Goal: Information Seeking & Learning: Find contact information

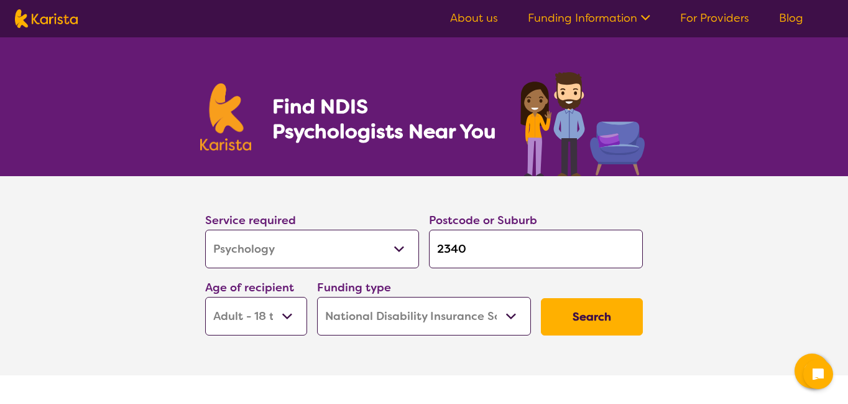
select select "Psychology"
select select "AD"
select select "NDIS"
select select "Psychology"
select select "AD"
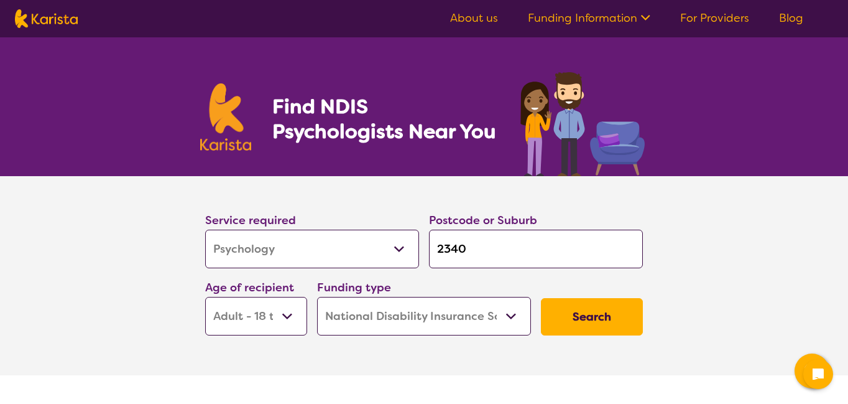
select select "NDIS"
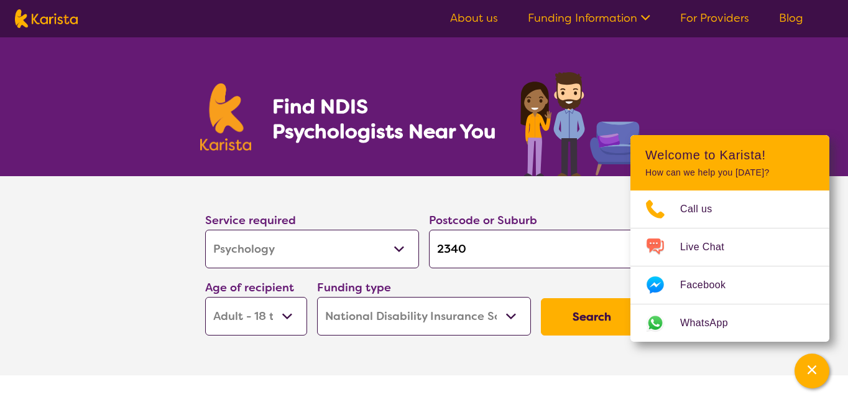
click at [515, 250] on input "2340" at bounding box center [536, 248] width 214 height 39
type input "23402"
type input "234027"
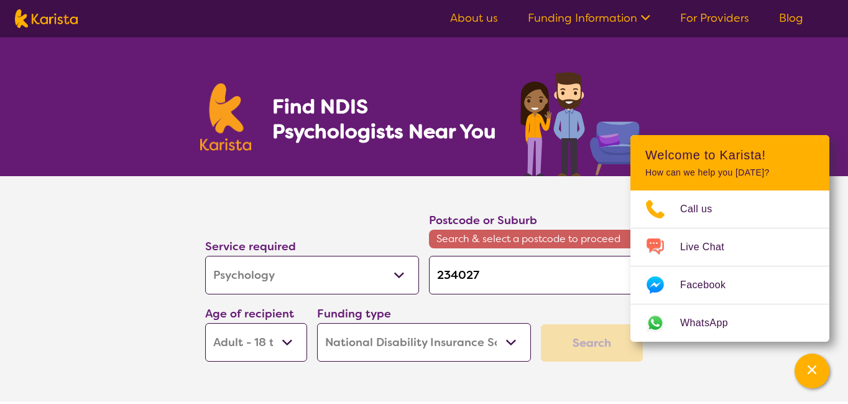
type input "2340274"
type input "234027"
type input "23402"
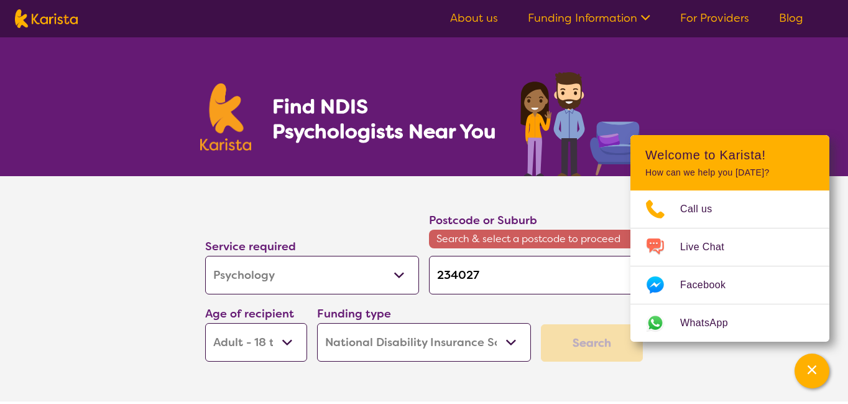
type input "23402"
type input "2340"
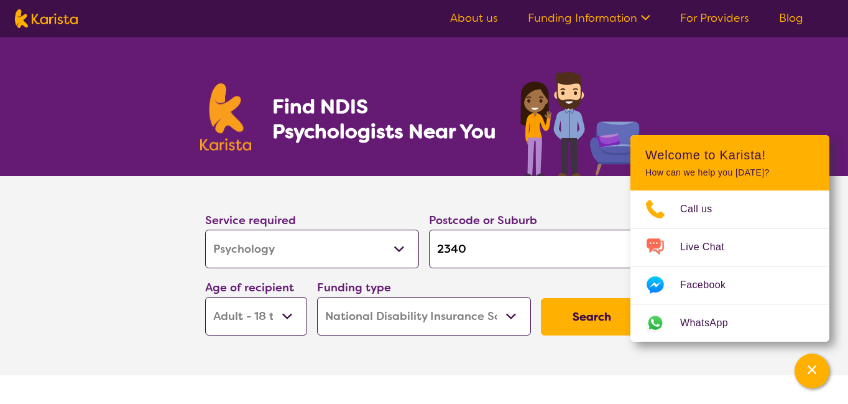
type input "234"
type input "23"
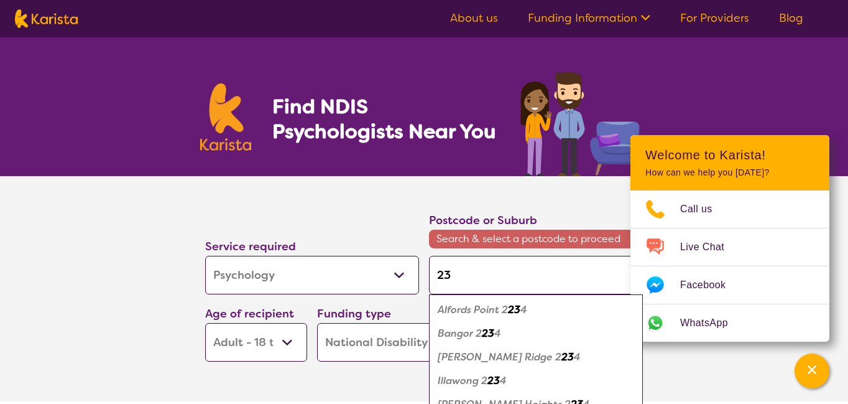
type input "2"
type input "27"
type input "274"
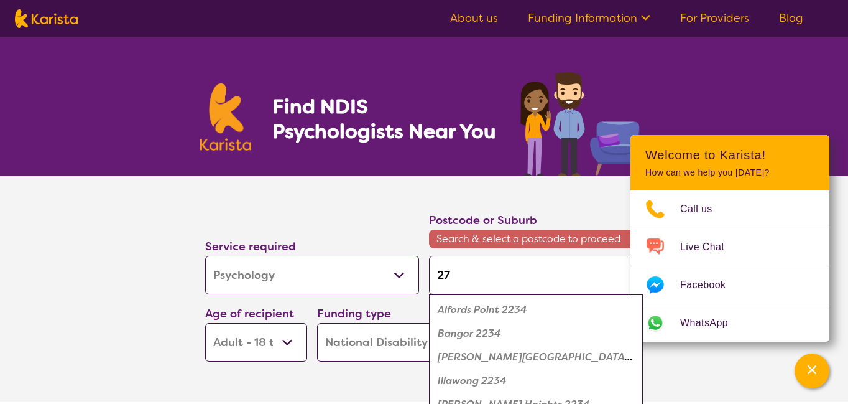
type input "274"
type input "2749"
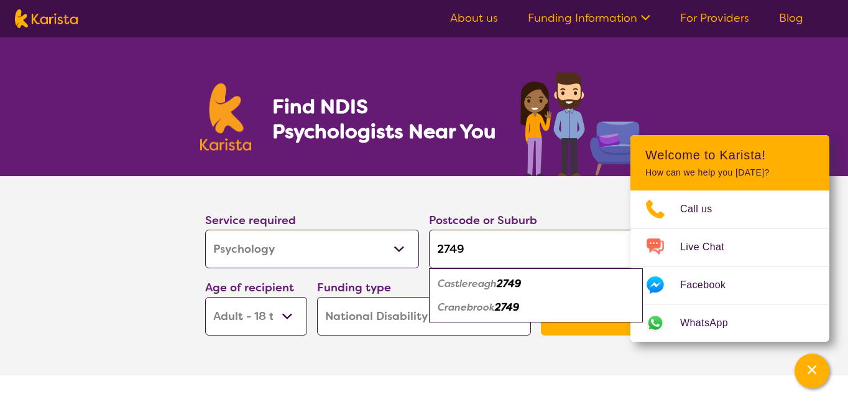
type input "2749"
click at [492, 305] on em "Cranebrook" at bounding box center [466, 306] width 57 height 13
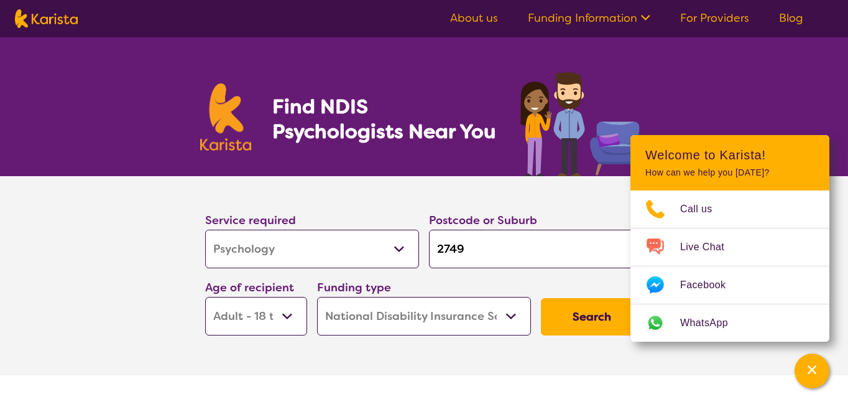
click at [290, 315] on select "Early Childhood - 0 to 9 Child - 10 to 11 Adolescent - 12 to 17 Adult - 18 to 6…" at bounding box center [256, 316] width 102 height 39
click at [205, 297] on select "Early Childhood - 0 to 9 Child - 10 to 11 Adolescent - 12 to 17 Adult - 18 to 6…" at bounding box center [256, 316] width 102 height 39
click at [602, 321] on button "Search" at bounding box center [592, 316] width 102 height 37
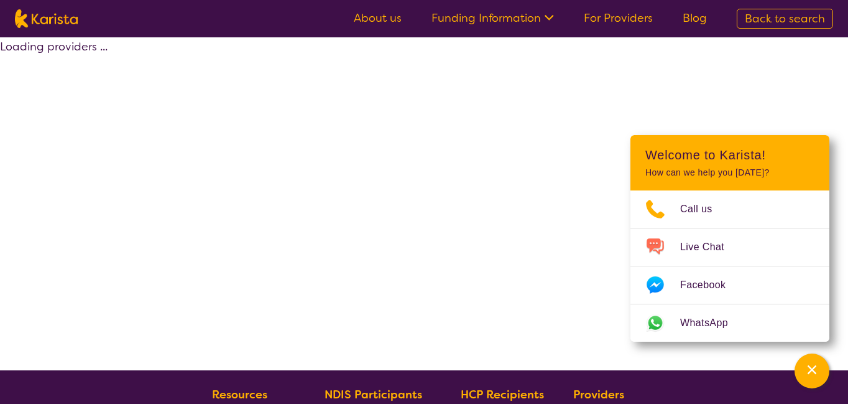
select select "by_score"
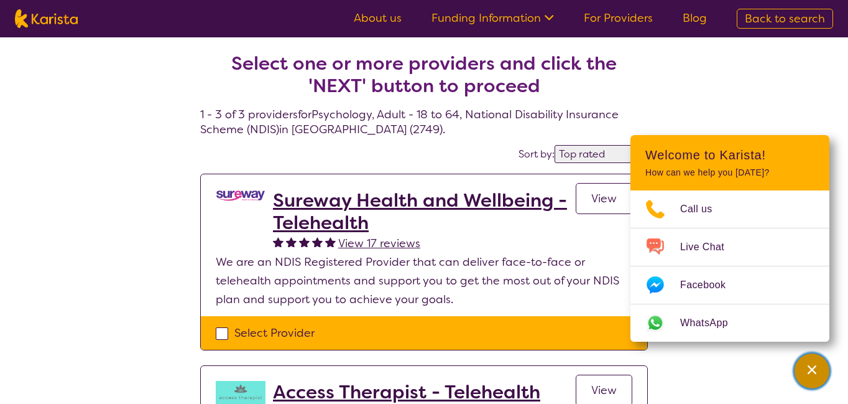
click at [815, 368] on icon "Channel Menu" at bounding box center [812, 369] width 12 height 12
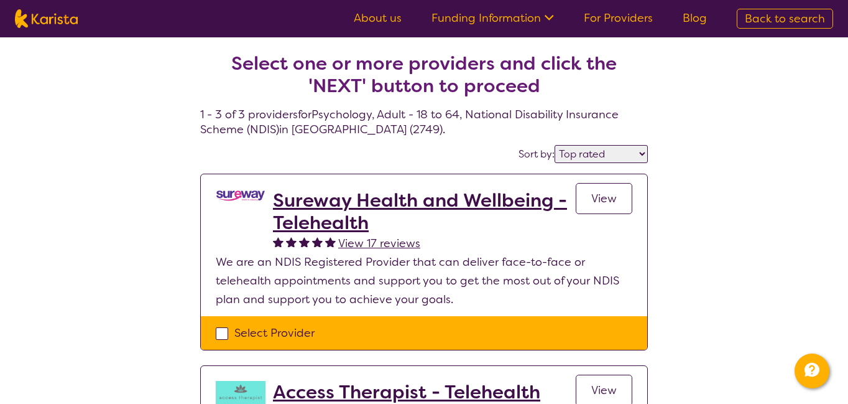
click at [797, 303] on div "Select one or more providers and click the 'NEXT' button to proceed 1 - 3 of 3 …" at bounding box center [424, 385] width 848 height 696
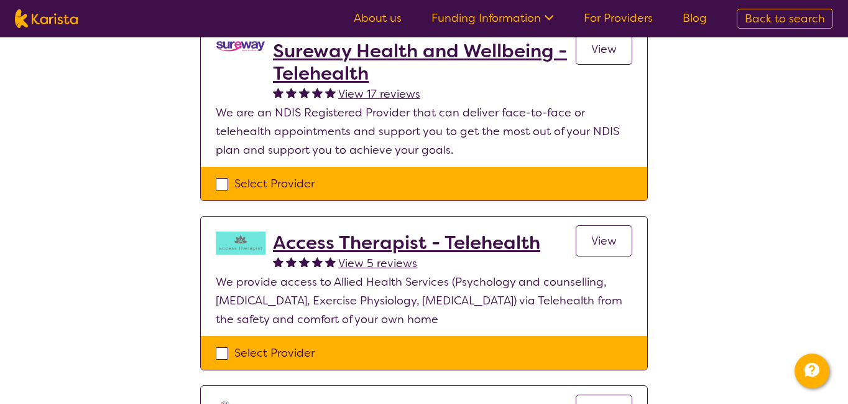
scroll to position [124, 0]
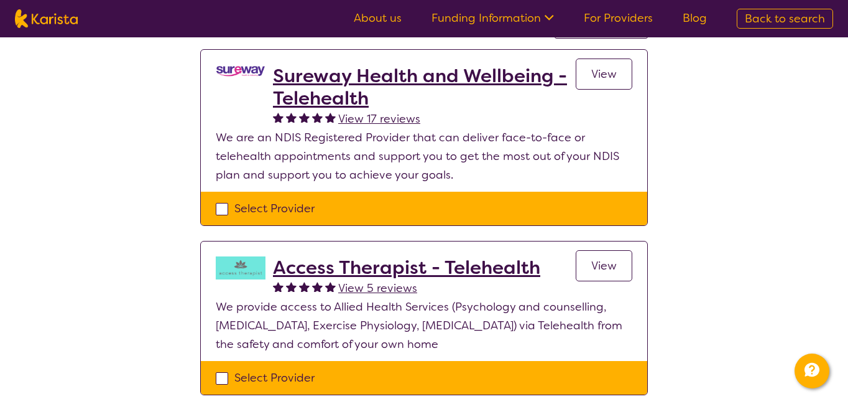
click at [610, 76] on span "View" at bounding box center [603, 74] width 25 height 15
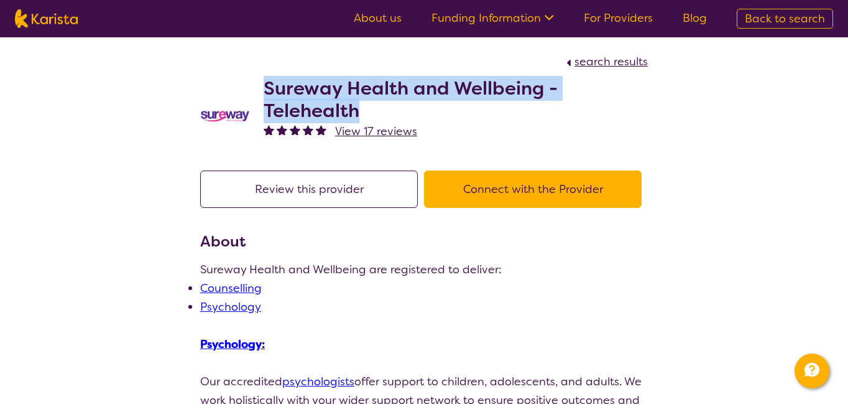
drag, startPoint x: 384, startPoint y: 119, endPoint x: 265, endPoint y: 90, distance: 123.1
click at [264, 90] on h2 "Sureway Health and Wellbeing - Telehealth" at bounding box center [456, 99] width 384 height 45
copy h2 "Sureway Health and Wellbeing - Telehealth"
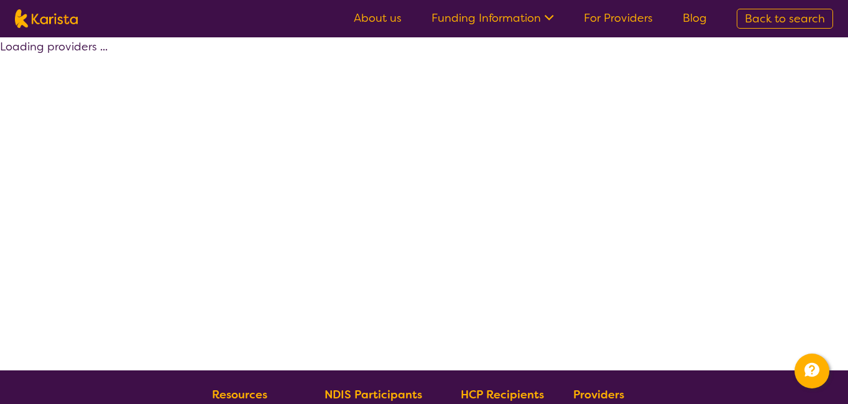
scroll to position [124, 0]
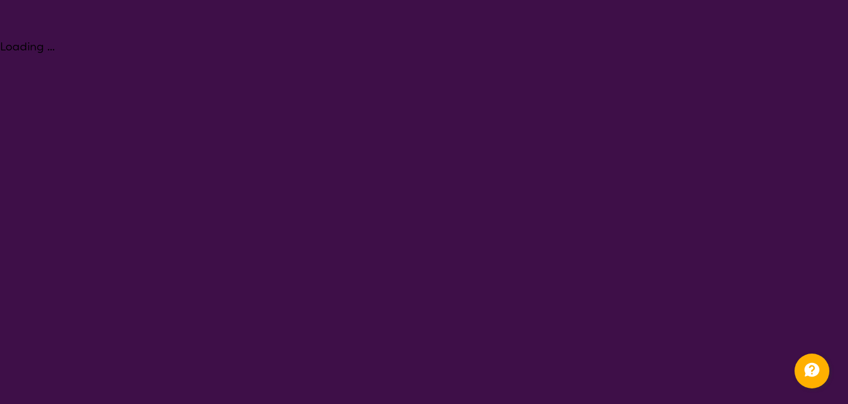
select select "Psychology"
select select "AD"
select select "NDIS"
select select "Psychology"
select select "AD"
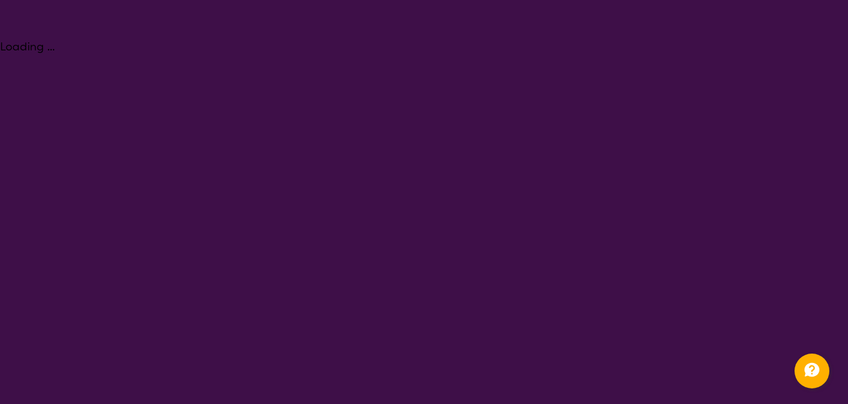
select select "NDIS"
